Goal: Task Accomplishment & Management: Complete application form

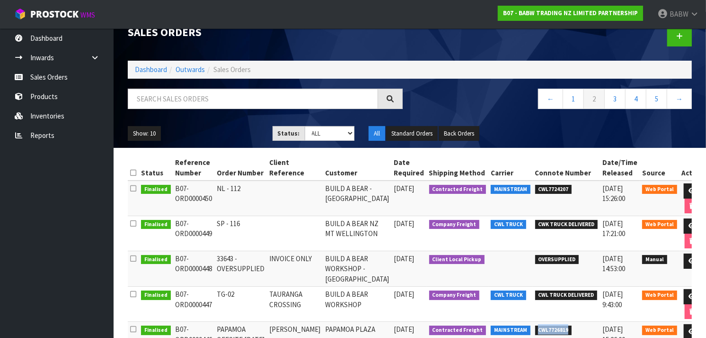
scroll to position [15, 0]
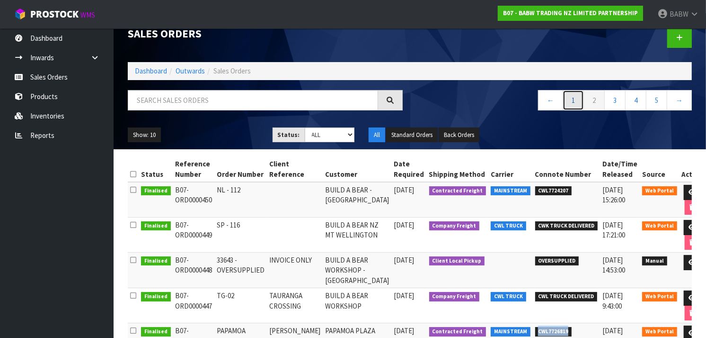
click at [569, 101] on link "1" at bounding box center [573, 100] width 21 height 20
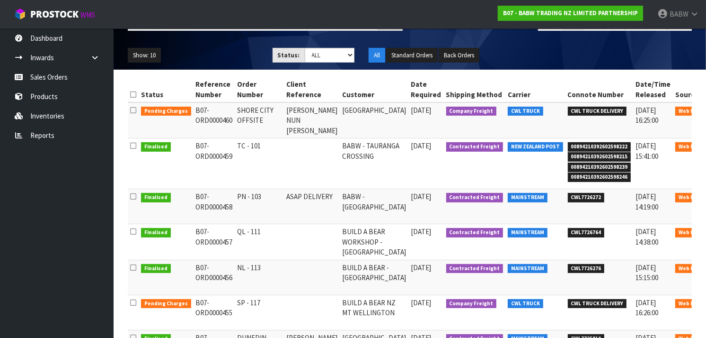
scroll to position [98, 0]
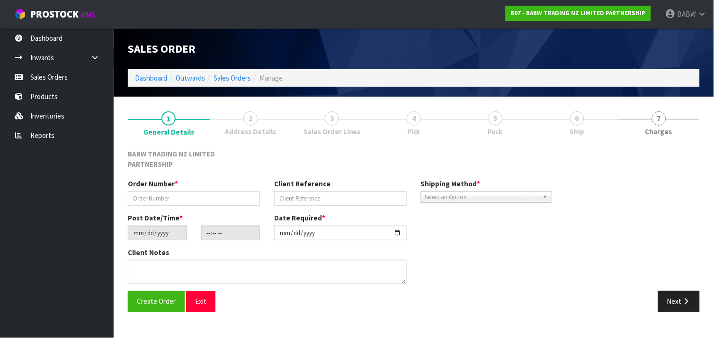
type input "TC - 101"
type input "[DATE]"
type input "14:17:00.000"
type input "[DATE]"
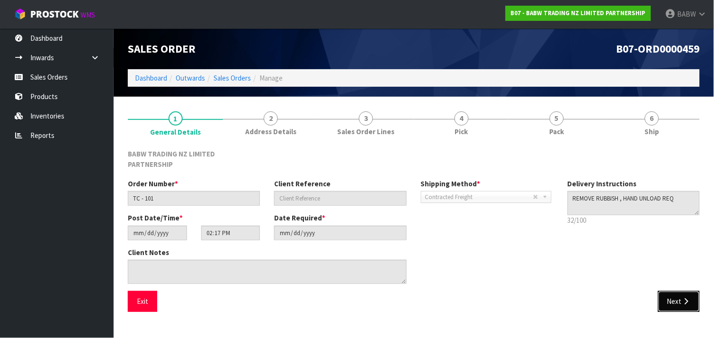
click at [696, 294] on button "Next" at bounding box center [679, 301] width 42 height 20
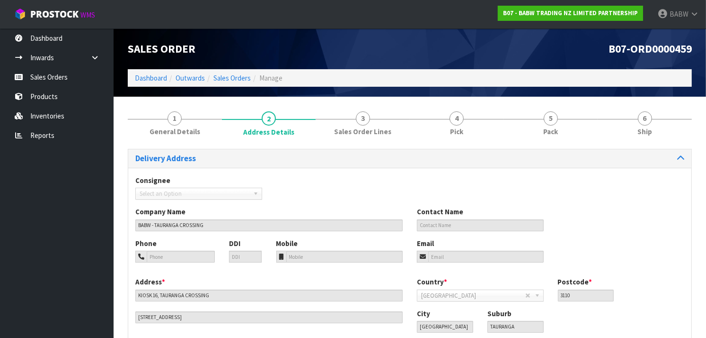
scroll to position [61, 0]
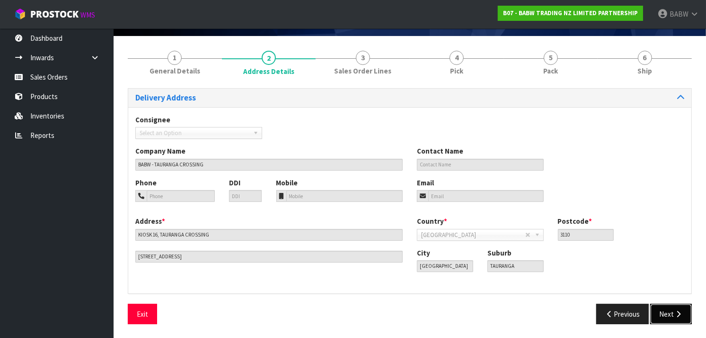
drag, startPoint x: 682, startPoint y: 306, endPoint x: 677, endPoint y: 311, distance: 6.7
click at [677, 311] on icon "button" at bounding box center [678, 313] width 9 height 7
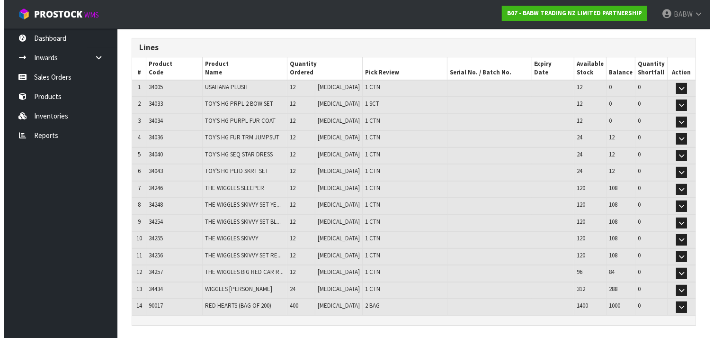
scroll to position [0, 0]
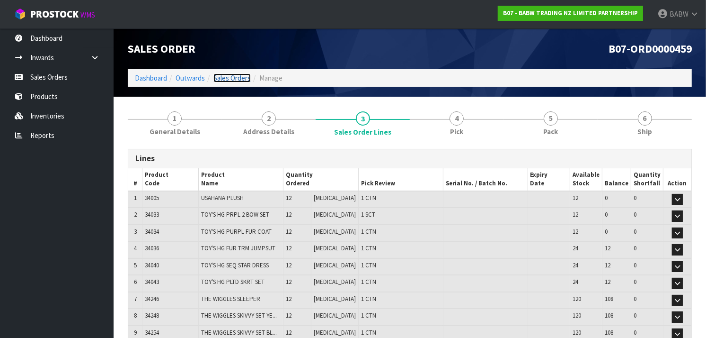
click at [232, 78] on link "Sales Orders" at bounding box center [232, 77] width 37 height 9
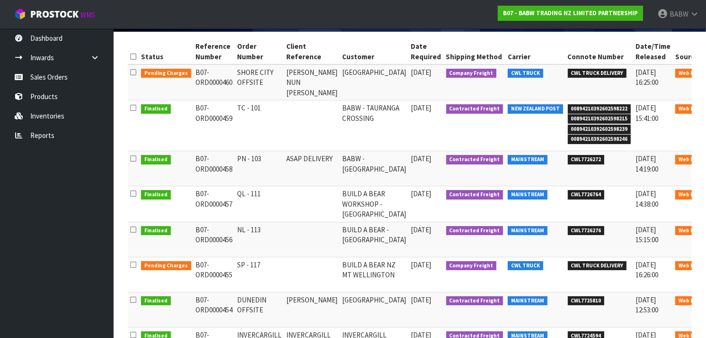
scroll to position [133, 0]
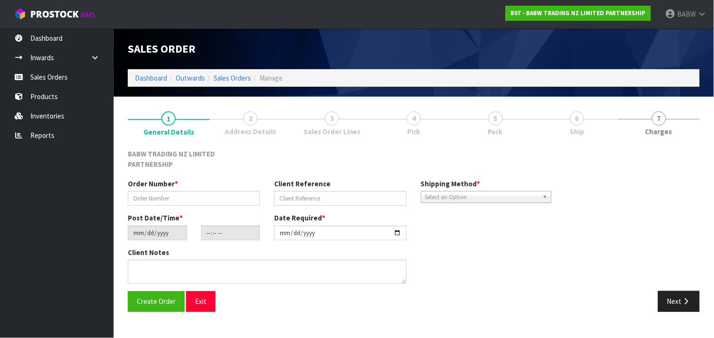
type input "PN - 103"
type input "ASAP DELIVERY"
type input "[DATE]"
type input "13:28:00.000"
type input "[DATE]"
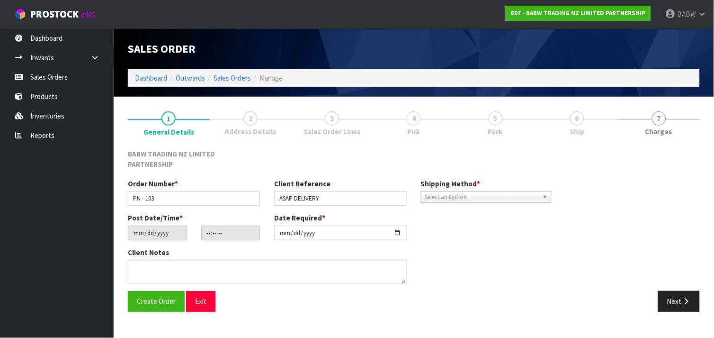
type textarea "CONTACT AS FOLLOWS: TE ARAWA AKURANGI [PHONE_NUMBER] URGENT"
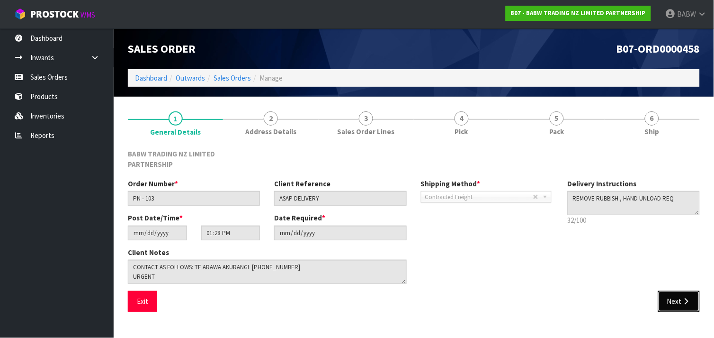
click at [675, 291] on button "Next" at bounding box center [679, 301] width 42 height 20
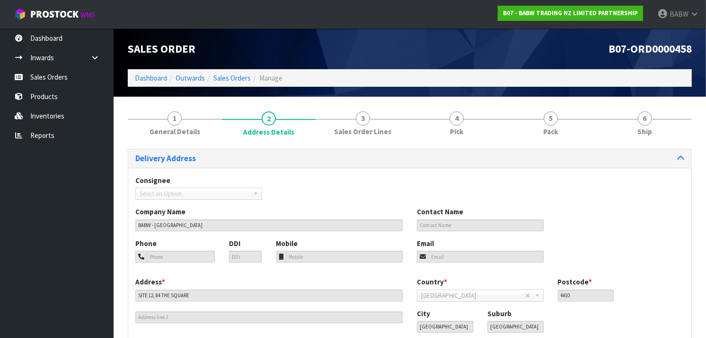
scroll to position [61, 0]
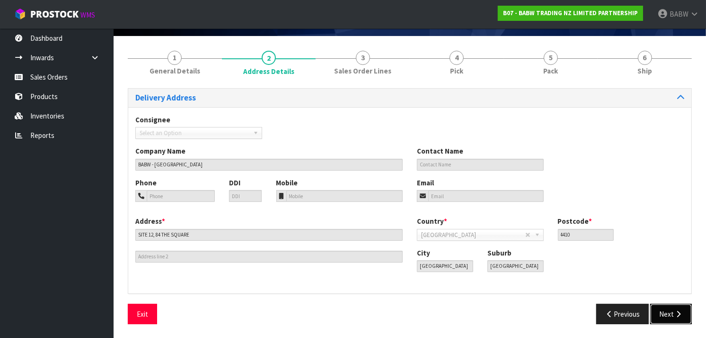
click at [673, 306] on button "Next" at bounding box center [672, 313] width 42 height 20
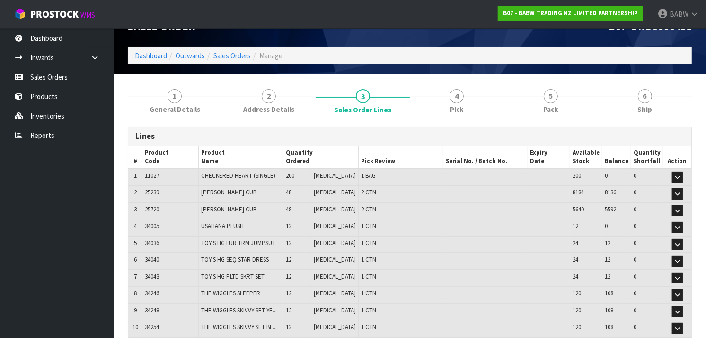
scroll to position [0, 0]
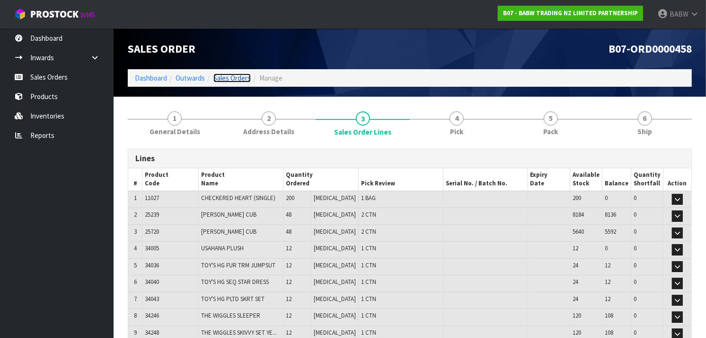
click at [232, 78] on link "Sales Orders" at bounding box center [232, 77] width 37 height 9
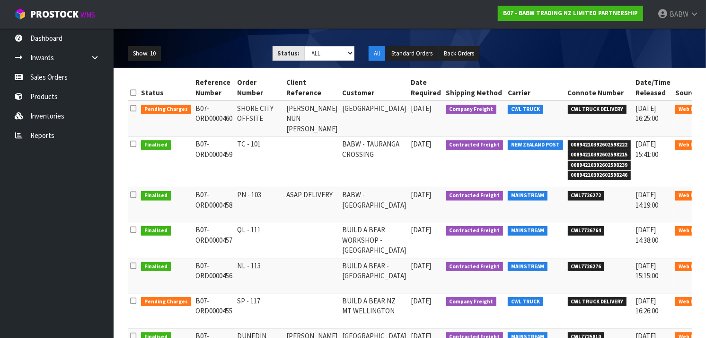
scroll to position [98, 0]
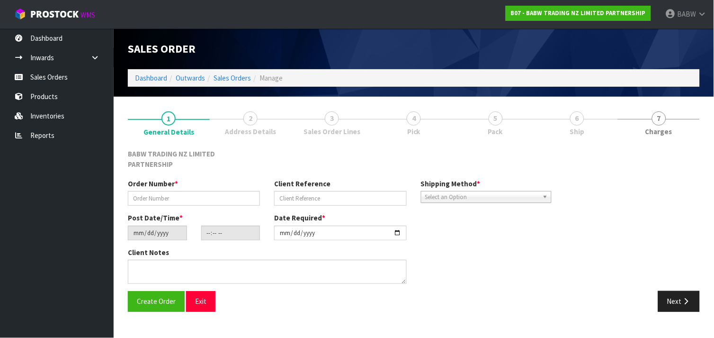
type input "QL - 111"
type input "[DATE]"
type input "17:24:00.000"
type input "[DATE]"
type textarea "DELIVER BETWEEN 8AM AND 8.30AM CALL - [PERSON_NAME] ON [PHONE_NUMBER] AFTERNOON…"
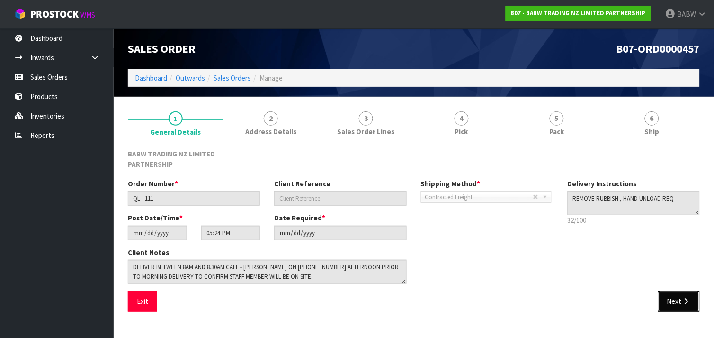
click at [698, 291] on button "Next" at bounding box center [679, 301] width 42 height 20
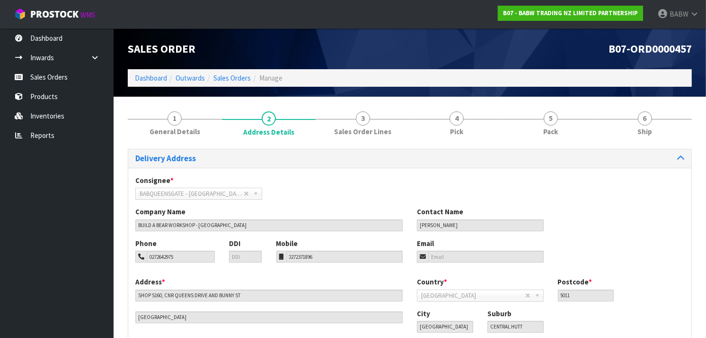
scroll to position [61, 0]
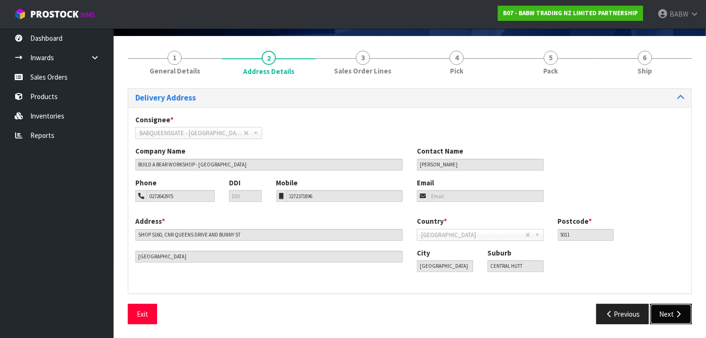
click at [676, 310] on icon "button" at bounding box center [678, 313] width 9 height 7
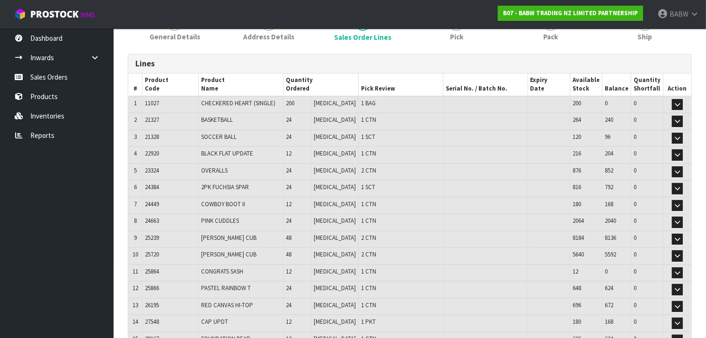
scroll to position [0, 0]
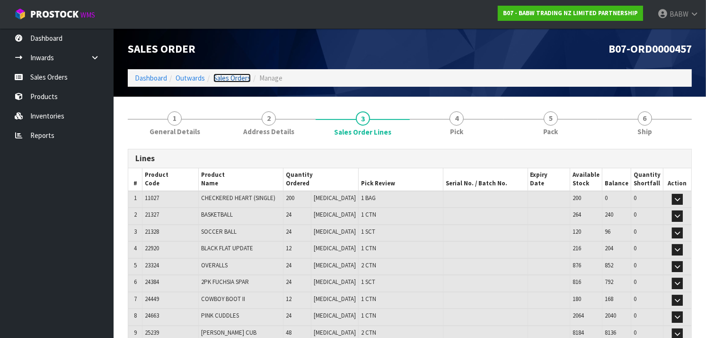
click at [228, 77] on link "Sales Orders" at bounding box center [232, 77] width 37 height 9
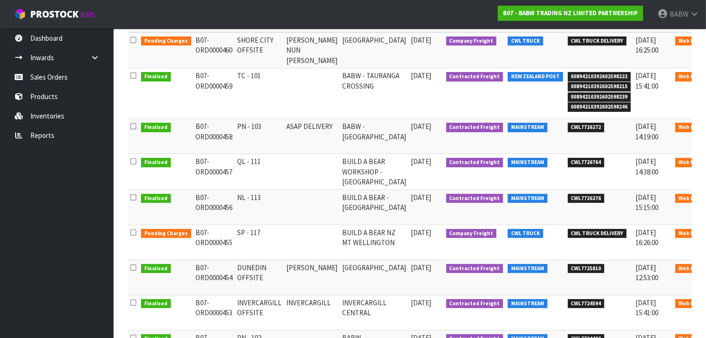
scroll to position [166, 0]
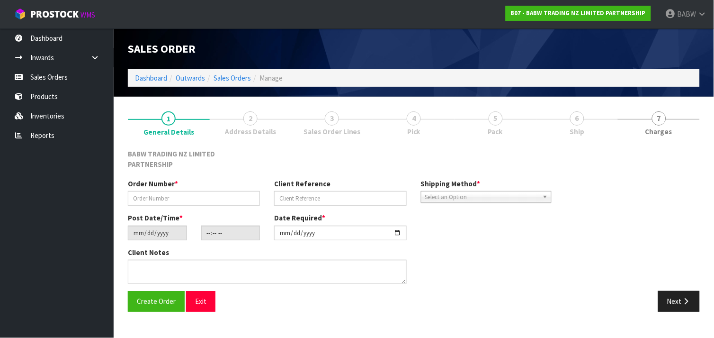
type input "NL - 113"
type input "[DATE]"
type input "13:22:00.000"
type input "[DATE]"
type textarea "DELIVER BETWEEN 8AM AND 8.30AM CALL - [PERSON_NAME] ON [PHONE_NUMBER] AFTERNOON…"
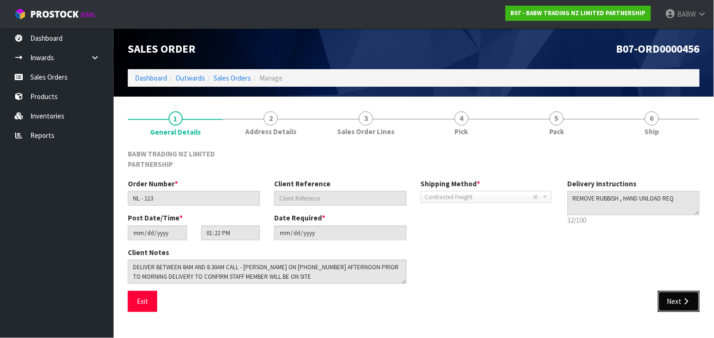
click at [686, 296] on button "Next" at bounding box center [679, 301] width 42 height 20
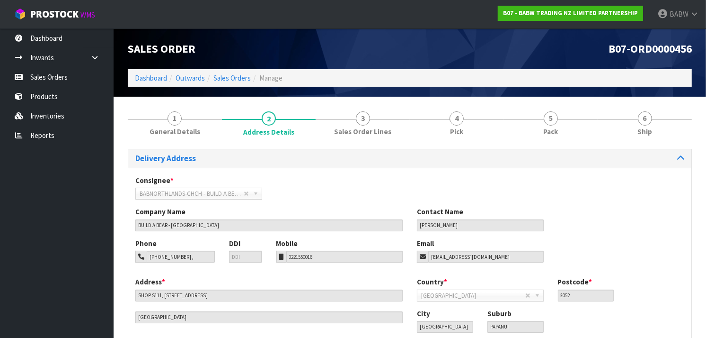
scroll to position [61, 0]
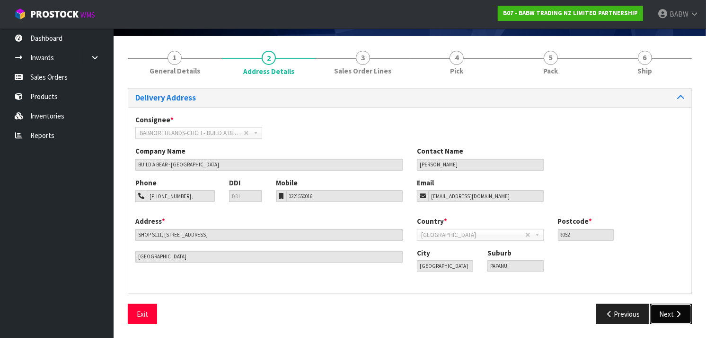
click at [687, 311] on button "Next" at bounding box center [672, 313] width 42 height 20
